Goal: Task Accomplishment & Management: Manage account settings

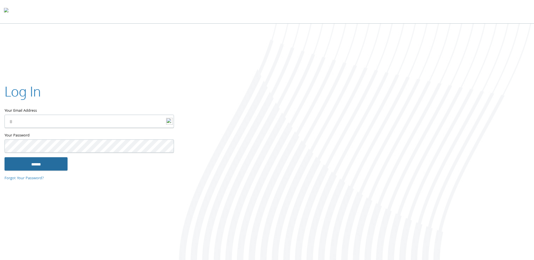
type input "**********"
click at [44, 164] on input "******" at bounding box center [36, 164] width 63 height 14
type input "**********"
click at [36, 164] on input "******" at bounding box center [36, 164] width 63 height 14
